Goal: Transaction & Acquisition: Obtain resource

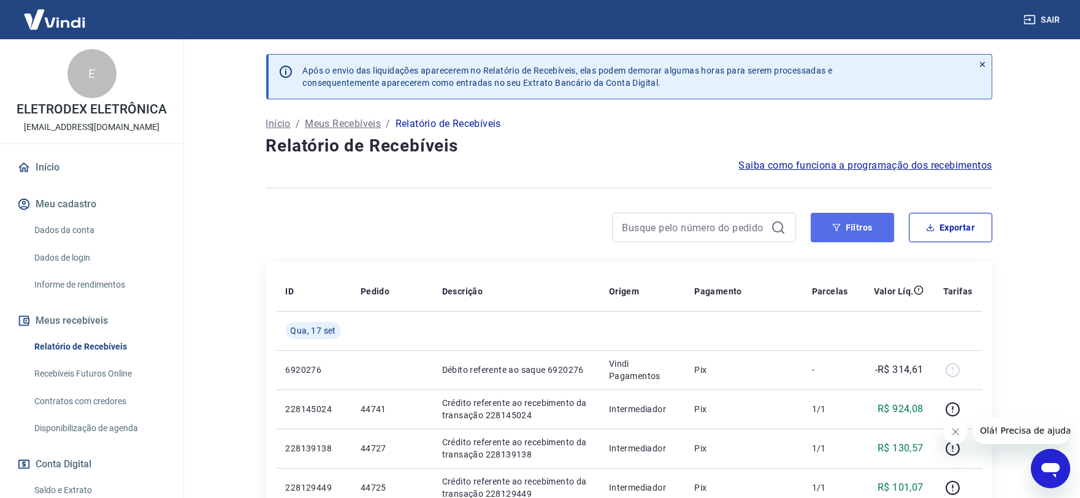
click at [842, 239] on button "Filtros" at bounding box center [851, 227] width 83 height 29
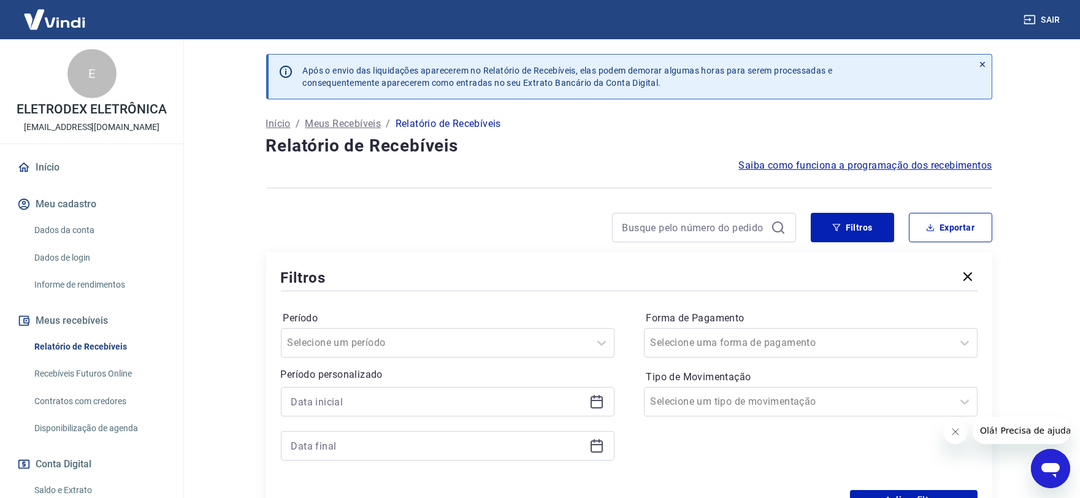
click at [593, 406] on icon at bounding box center [596, 401] width 15 height 15
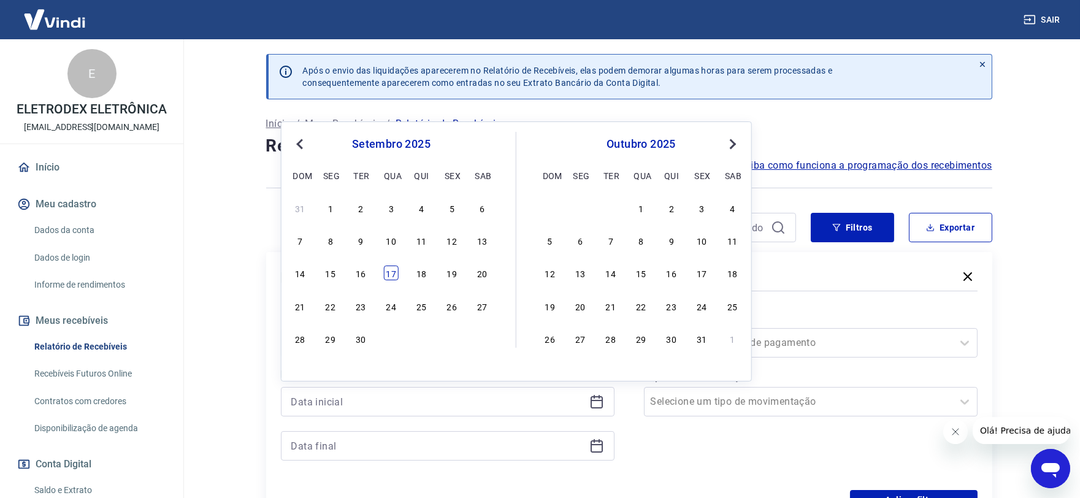
click at [396, 273] on div "17" at bounding box center [391, 272] width 15 height 15
type input "[DATE]"
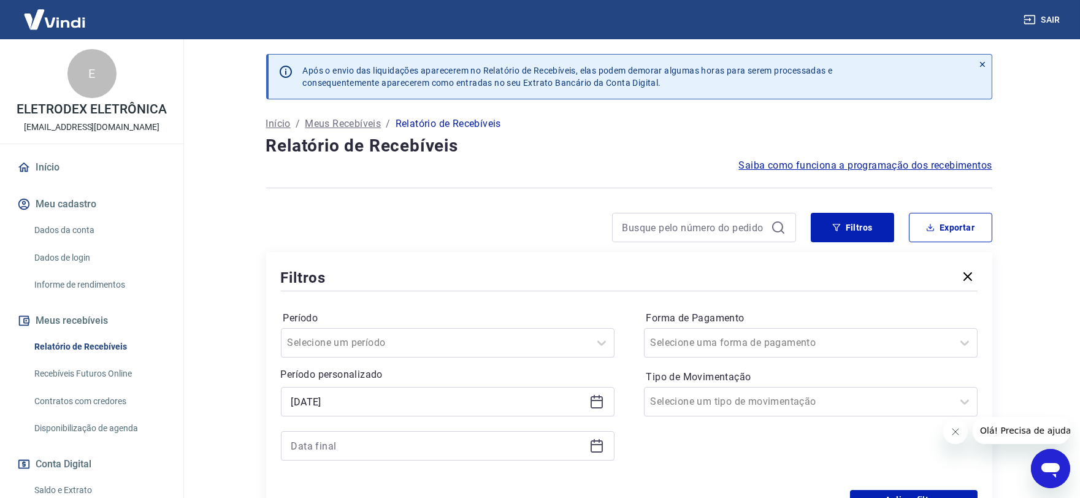
click at [596, 443] on icon at bounding box center [596, 445] width 15 height 15
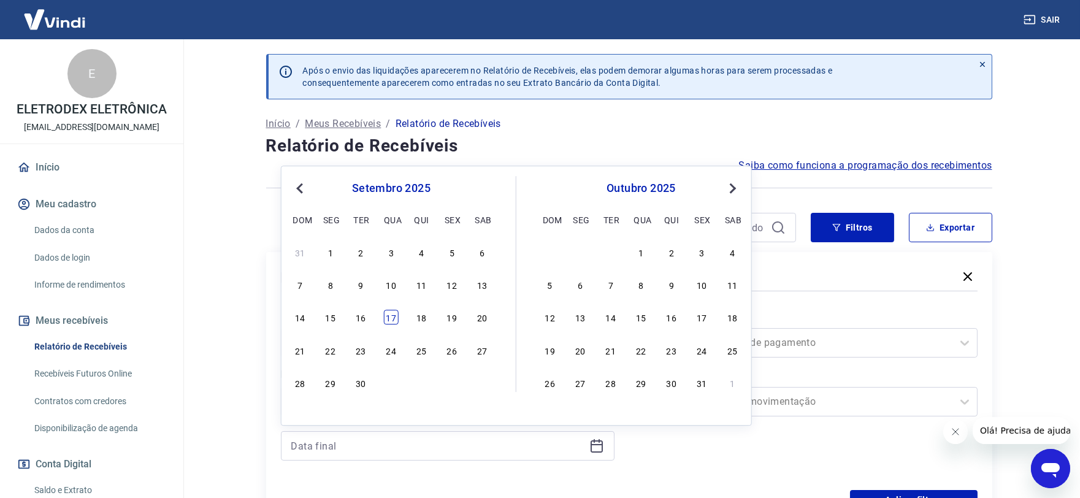
click at [393, 316] on div "17" at bounding box center [391, 317] width 15 height 15
type input "[DATE]"
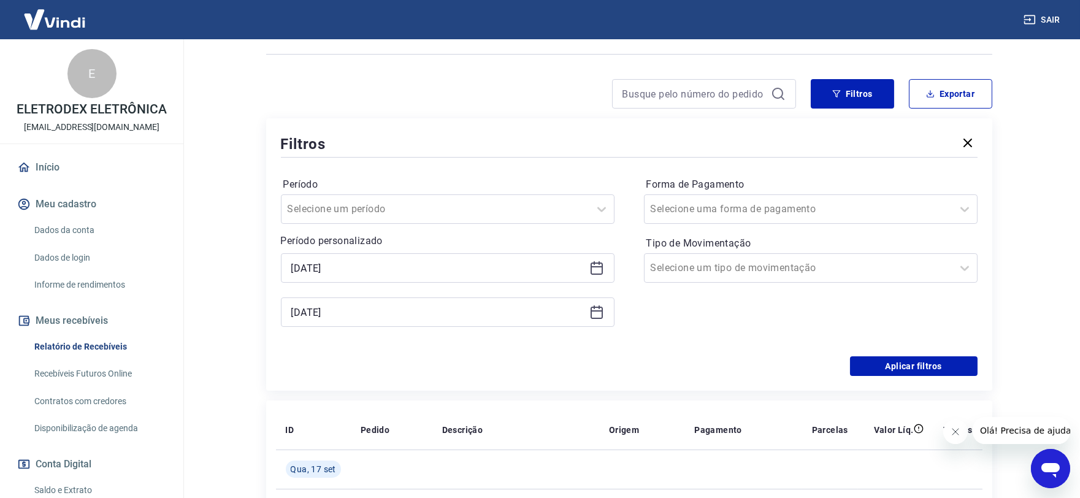
scroll to position [136, 0]
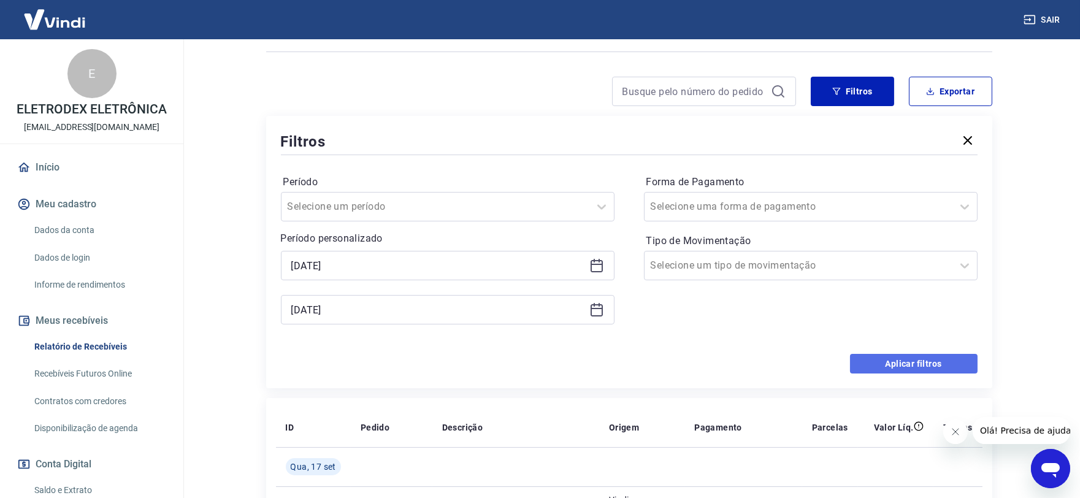
click at [900, 364] on button "Aplicar filtros" at bounding box center [914, 364] width 128 height 20
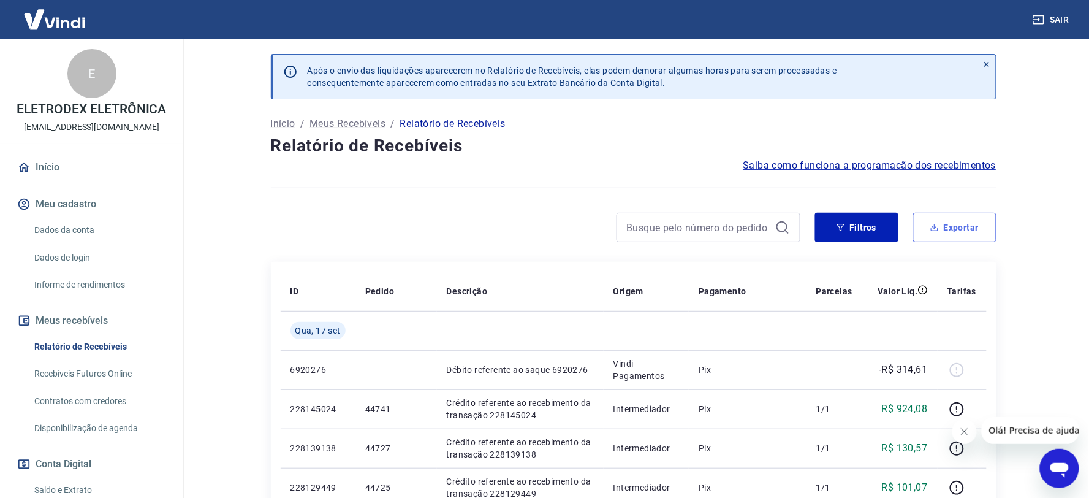
click at [942, 227] on button "Exportar" at bounding box center [954, 227] width 83 height 29
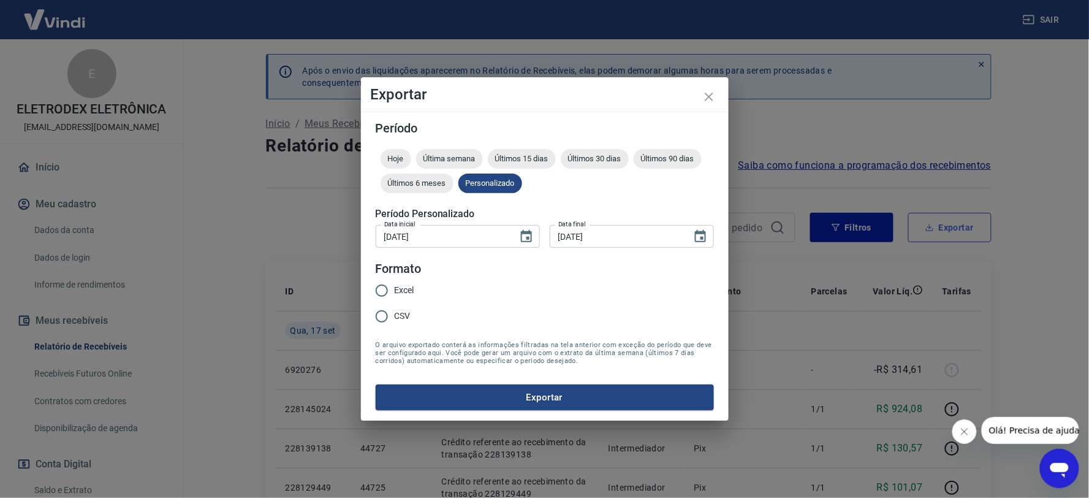
type input "[DATE]"
click at [405, 292] on span "Excel" at bounding box center [405, 290] width 20 height 13
click at [395, 292] on input "Excel" at bounding box center [382, 291] width 26 height 26
radio input "true"
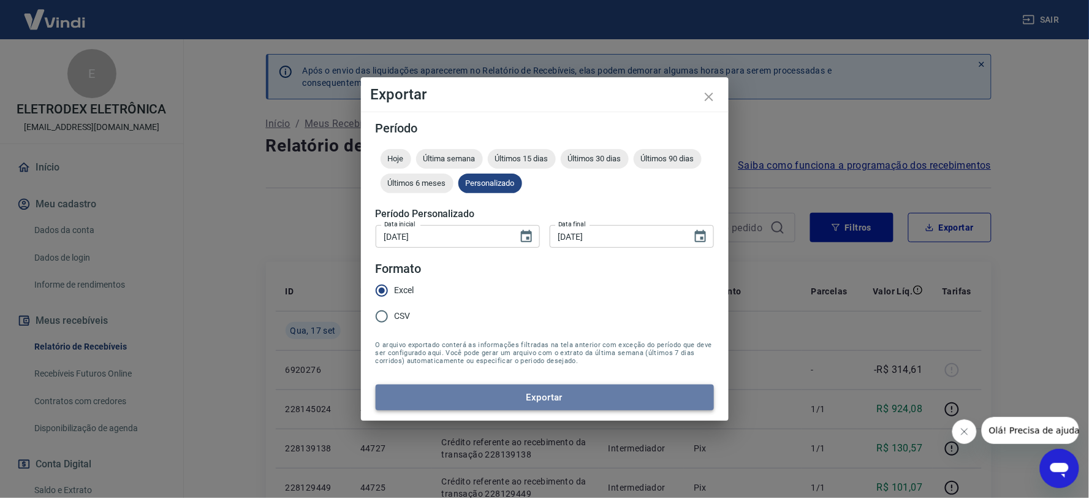
click at [523, 400] on button "Exportar" at bounding box center [545, 397] width 338 height 26
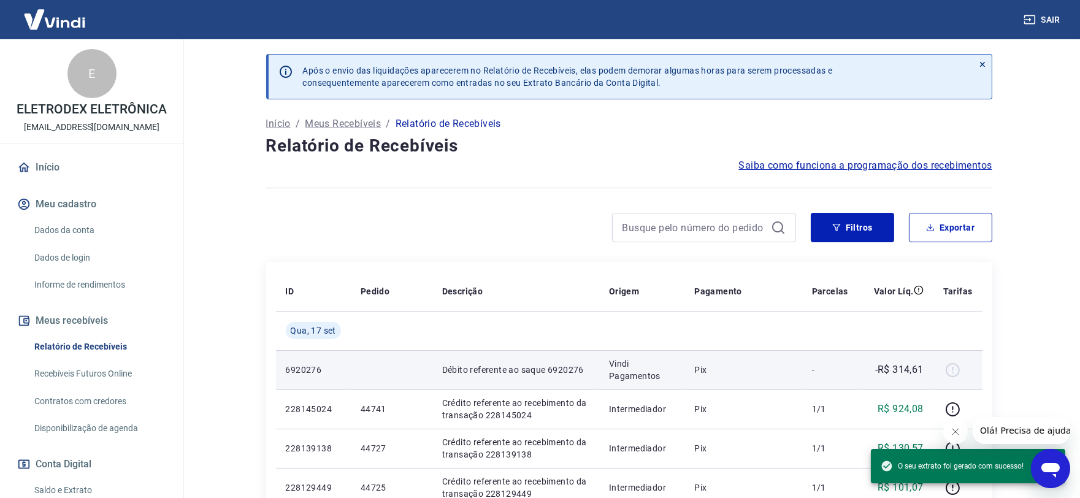
drag, startPoint x: 691, startPoint y: 357, endPoint x: 684, endPoint y: 358, distance: 6.9
click at [689, 357] on td "Pix" at bounding box center [743, 369] width 118 height 39
